Goal: Use online tool/utility: Use online tool/utility

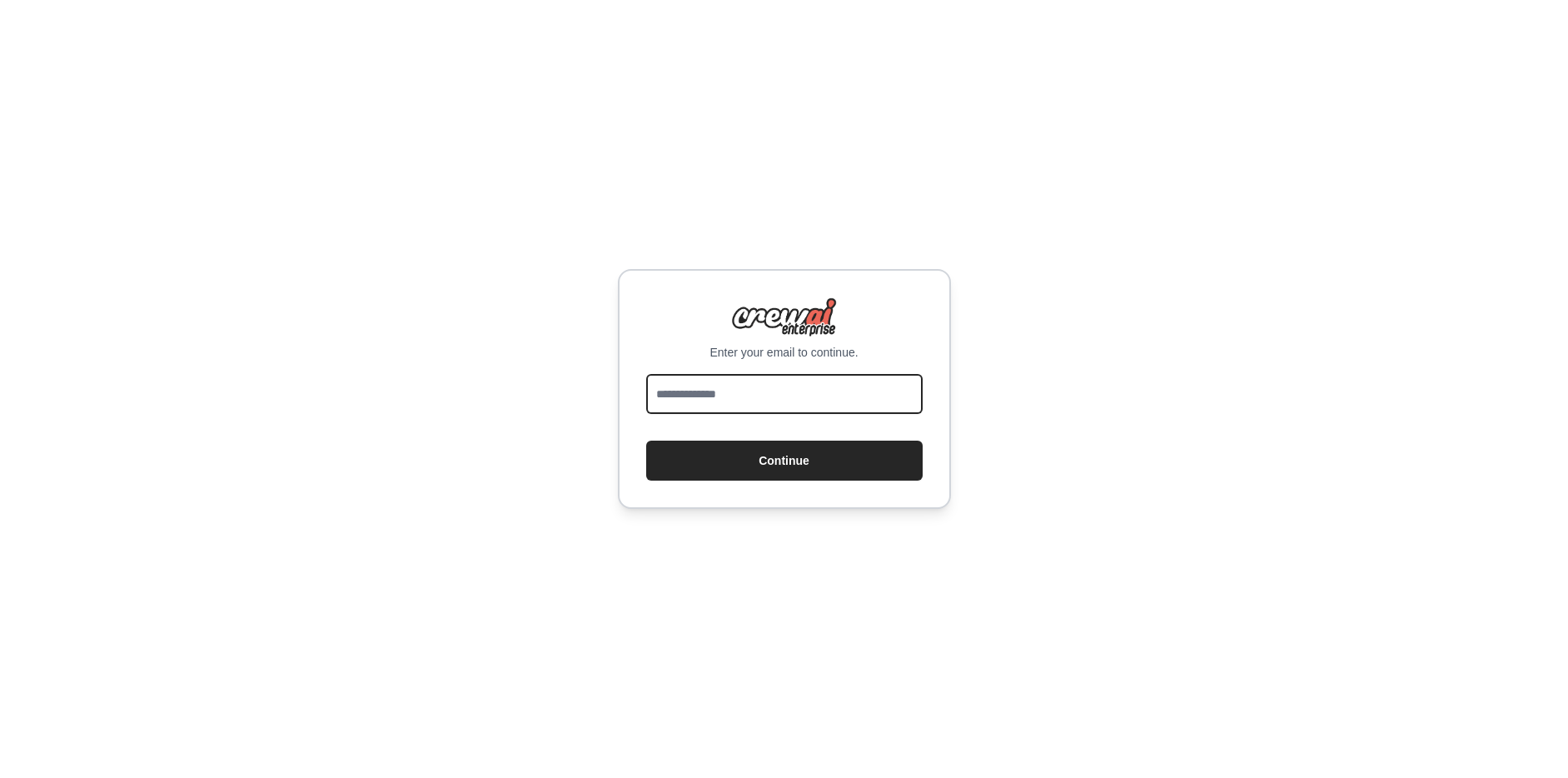
click at [741, 400] on input "email" at bounding box center [784, 394] width 276 height 40
type input "**********"
click at [646, 441] on button "Continue" at bounding box center [784, 461] width 276 height 40
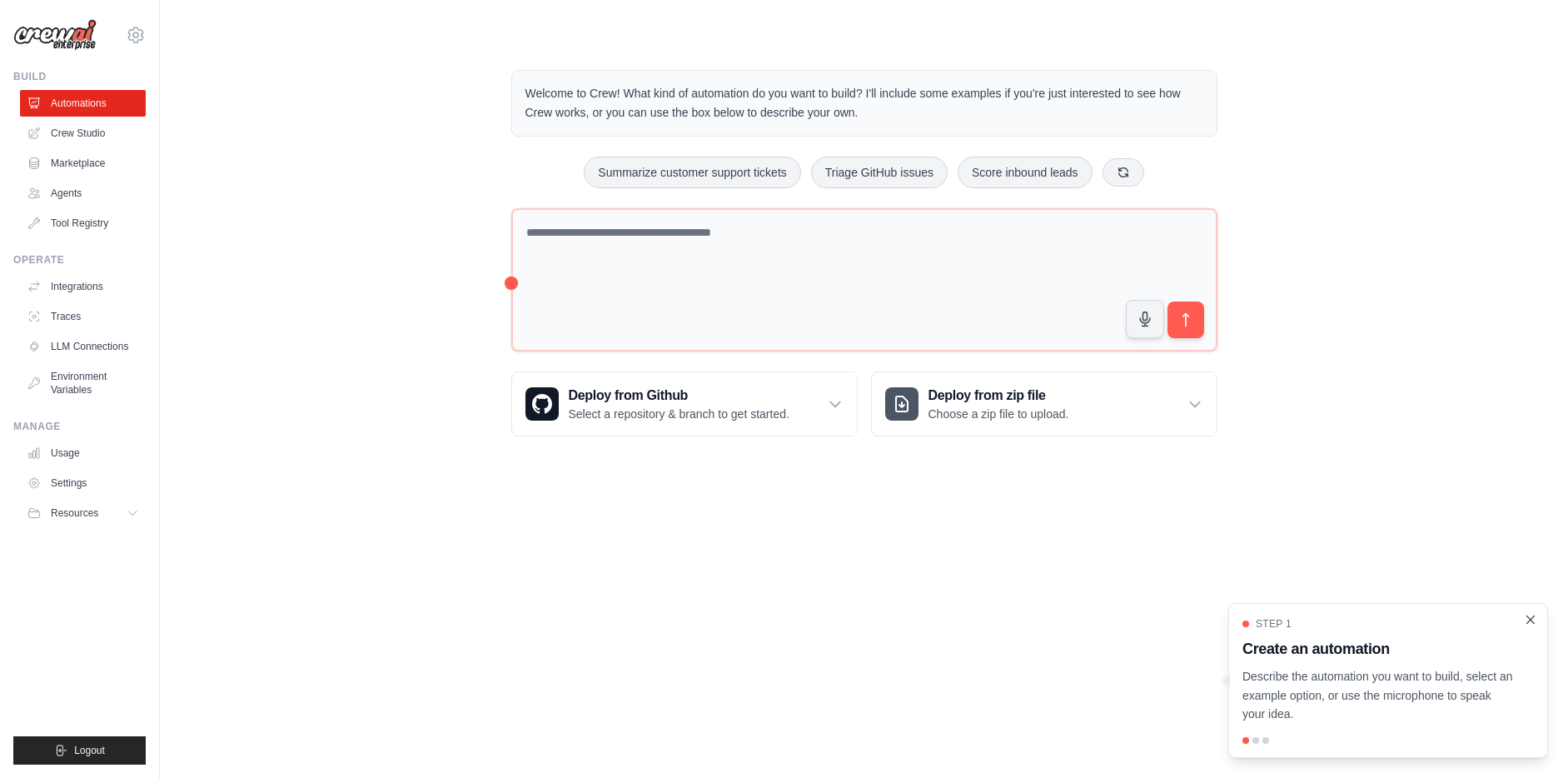
click at [1534, 620] on icon "Close walkthrough" at bounding box center [1530, 620] width 15 height 15
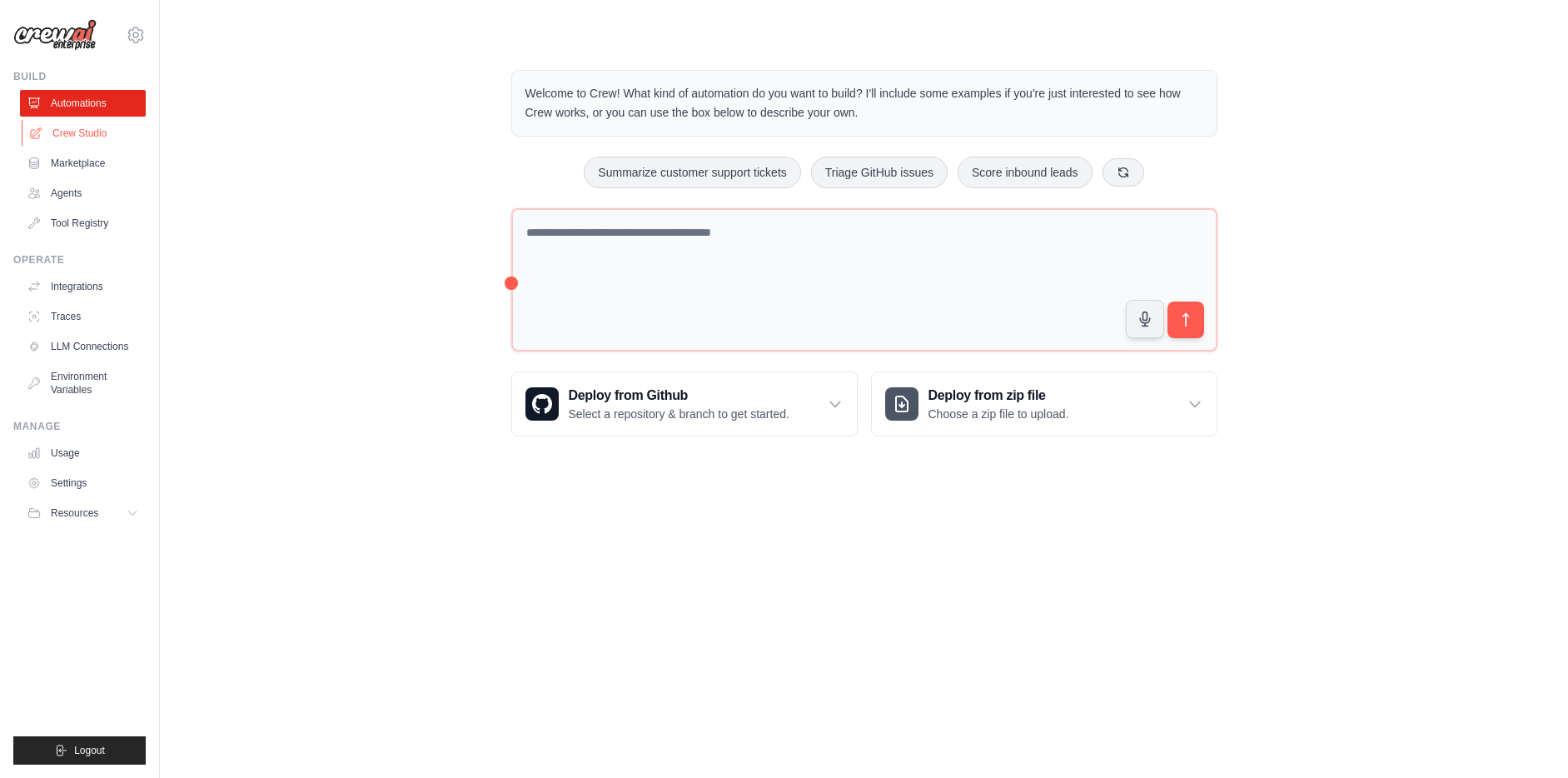
click at [83, 135] on link "Crew Studio" at bounding box center [85, 133] width 125 height 27
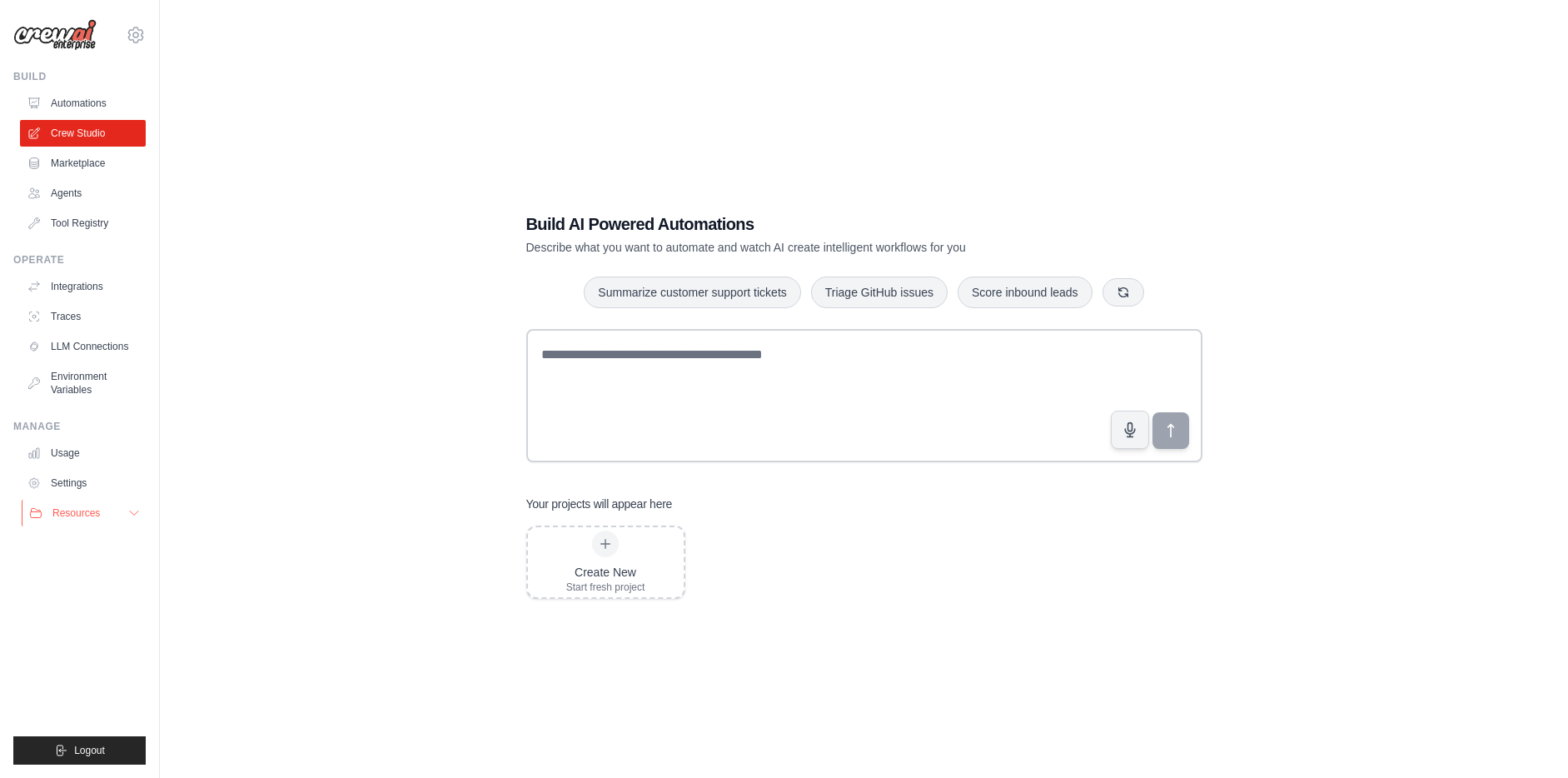
click at [133, 510] on icon at bounding box center [133, 512] width 13 height 13
click at [133, 511] on icon at bounding box center [134, 513] width 8 height 4
click at [608, 547] on icon at bounding box center [605, 543] width 13 height 13
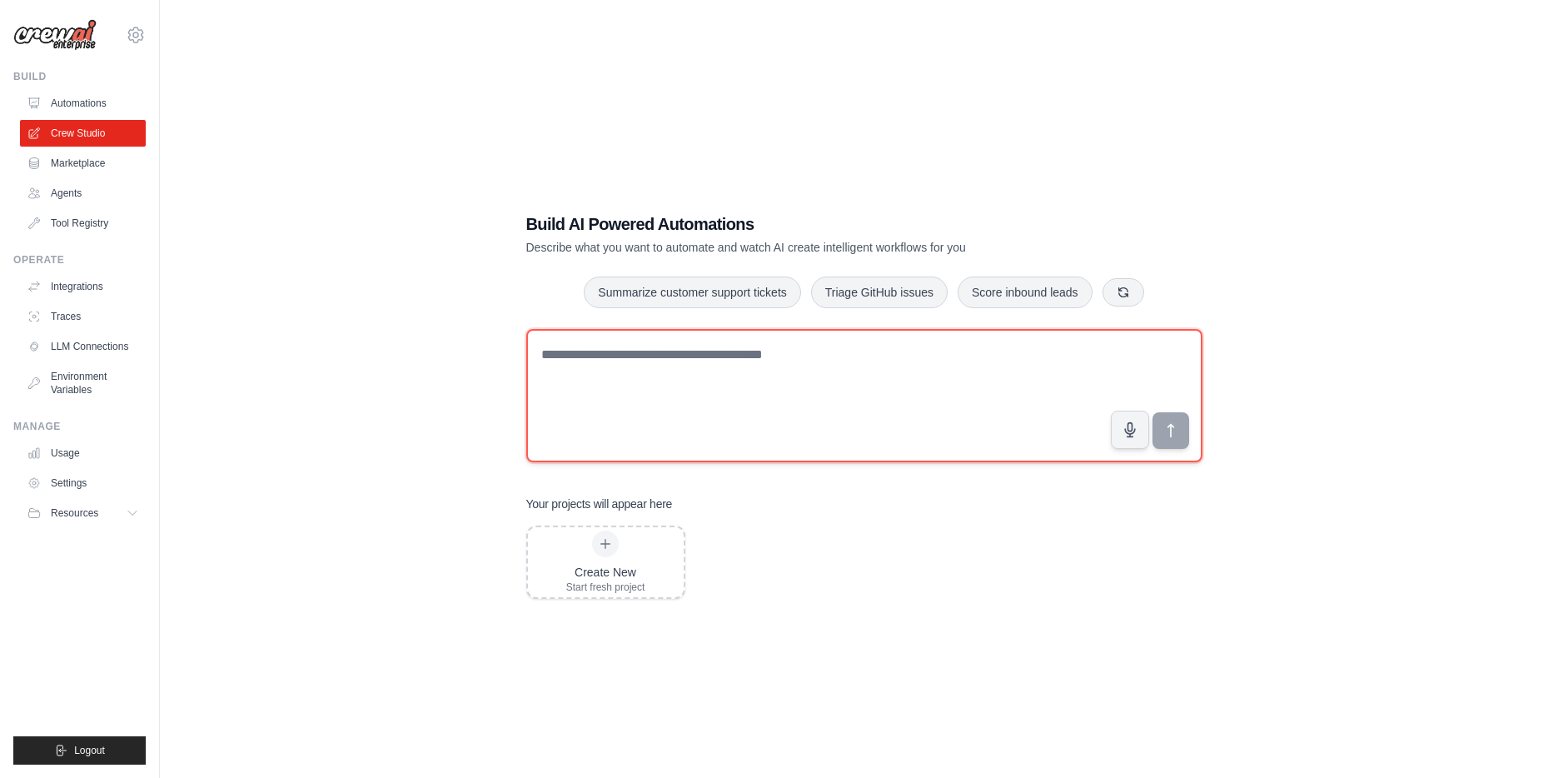
click at [756, 382] on textarea at bounding box center [864, 396] width 676 height 133
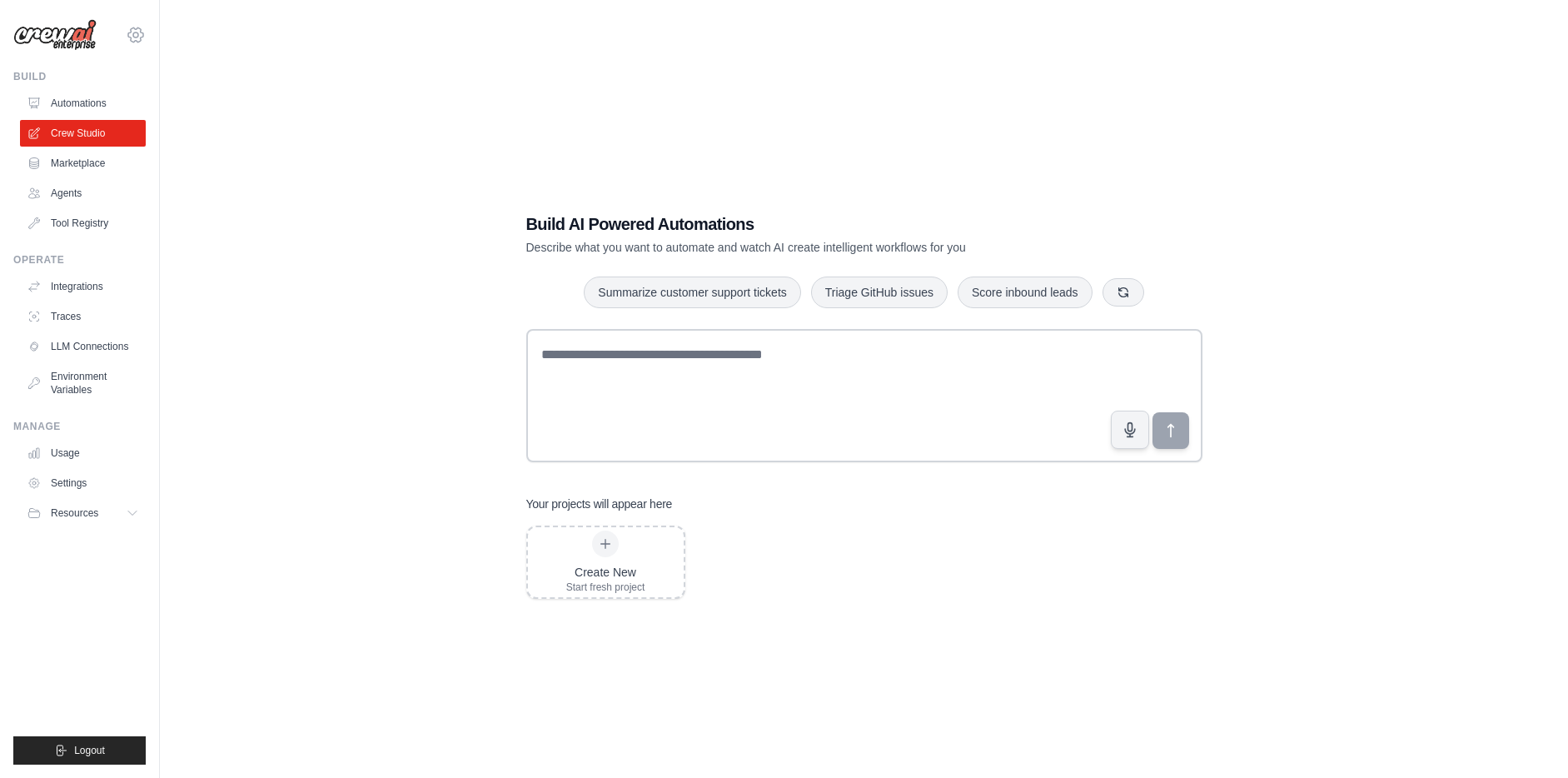
click at [135, 30] on icon at bounding box center [135, 35] width 20 height 20
click at [330, 143] on div "Build AI Powered Automations Describe what you want to automate and watch AI cr…" at bounding box center [864, 406] width 1354 height 778
click at [330, 366] on div "Build AI Powered Automations Describe what you want to automate and watch AI cr…" at bounding box center [864, 406] width 1354 height 778
